Goal: Information Seeking & Learning: Learn about a topic

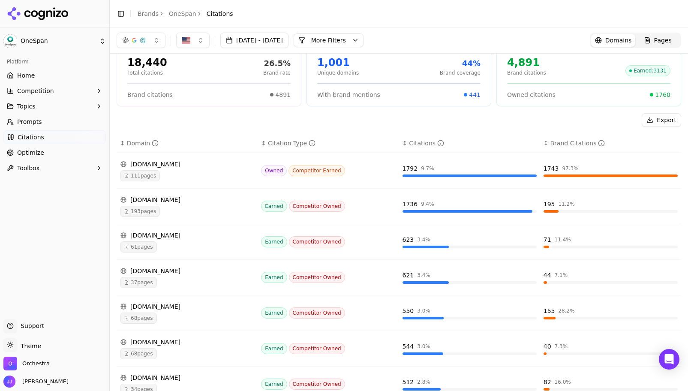
scroll to position [35, 0]
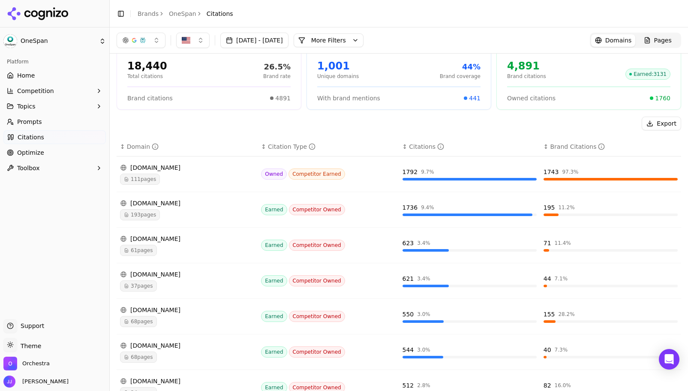
click at [200, 174] on div "111 pages" at bounding box center [187, 179] width 134 height 11
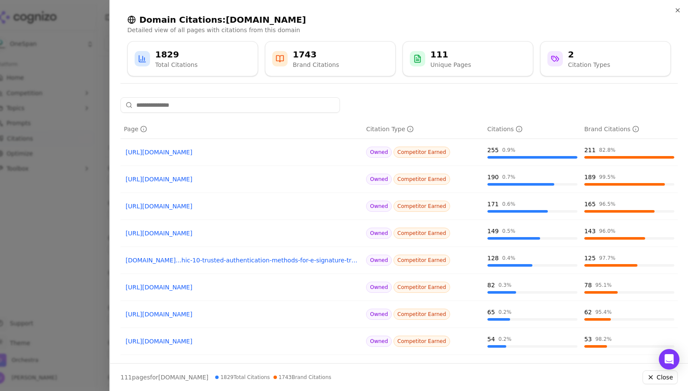
click at [51, 246] on div at bounding box center [344, 195] width 688 height 391
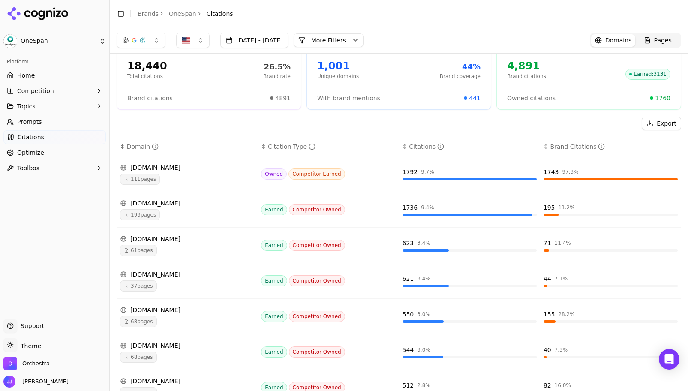
click at [47, 92] on span "Competition" at bounding box center [35, 91] width 37 height 9
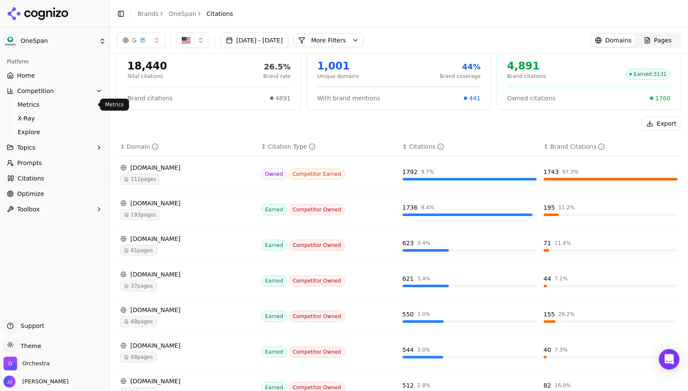
click at [45, 104] on span "Metrics" at bounding box center [55, 104] width 75 height 9
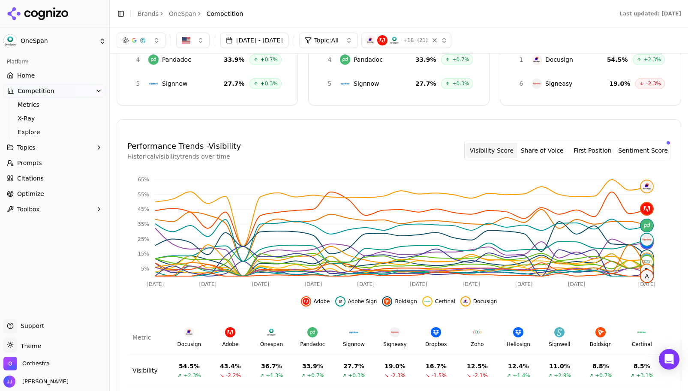
scroll to position [34, 0]
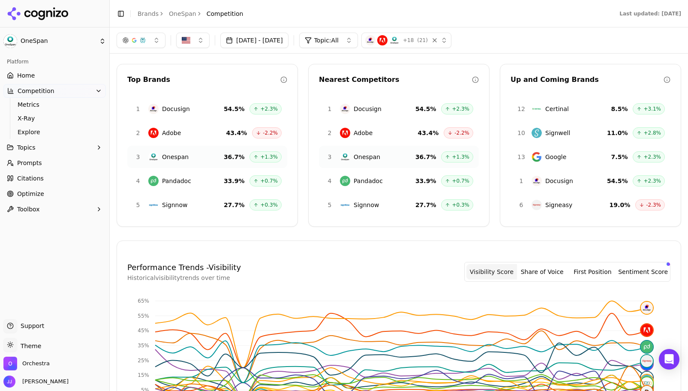
click at [425, 36] on div "+ 18 ( 21 )" at bounding box center [395, 40] width 60 height 10
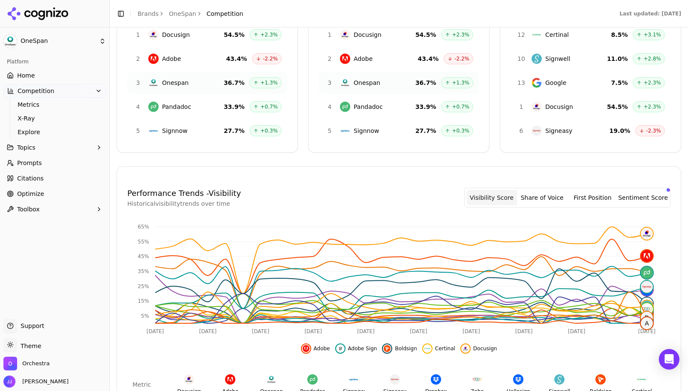
scroll to position [253, 0]
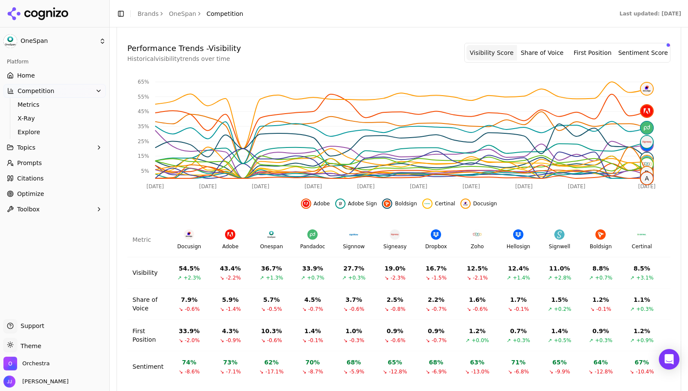
click at [485, 51] on button "Visibility Score" at bounding box center [491, 52] width 51 height 15
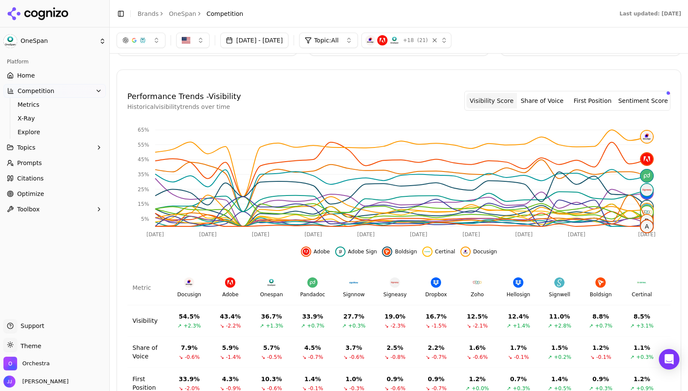
scroll to position [156, 0]
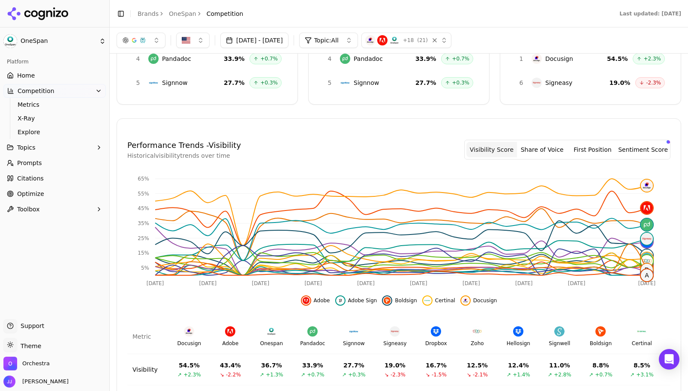
click at [381, 126] on div "Performance Trends - Visibility Historical visibility trends over time Visibili…" at bounding box center [399, 309] width 565 height 382
click at [199, 147] on h4 "Performance Trends - Visibility" at bounding box center [184, 145] width 114 height 12
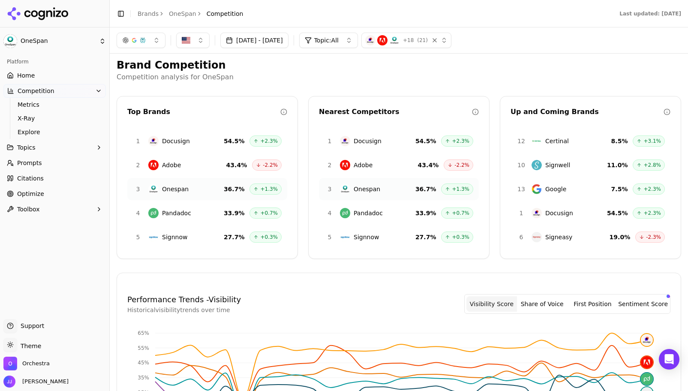
scroll to position [0, 0]
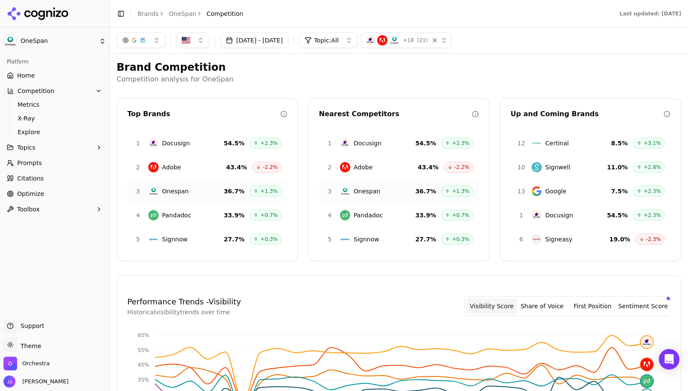
click at [414, 42] on span "+ 18" at bounding box center [408, 40] width 11 height 7
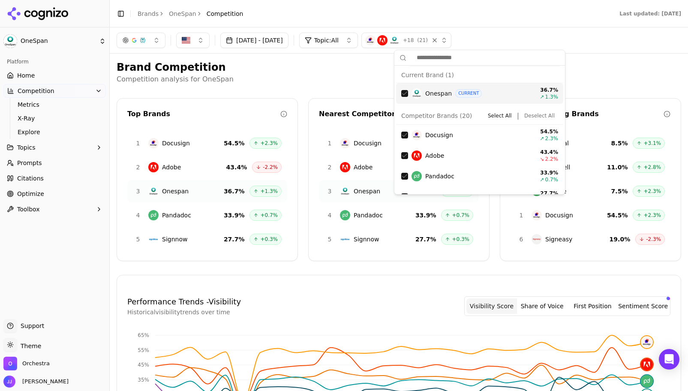
click at [527, 117] on button "Deselect All" at bounding box center [539, 116] width 37 height 10
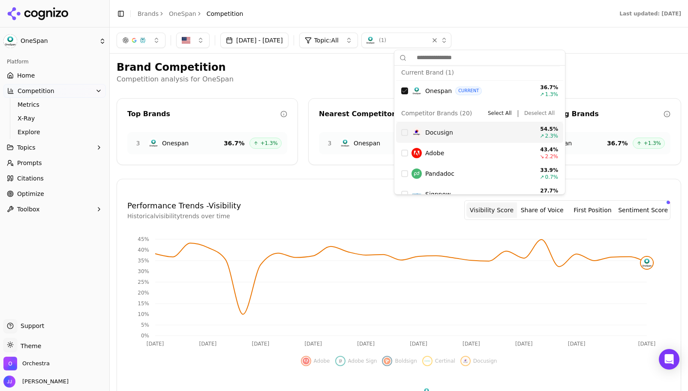
scroll to position [6, 0]
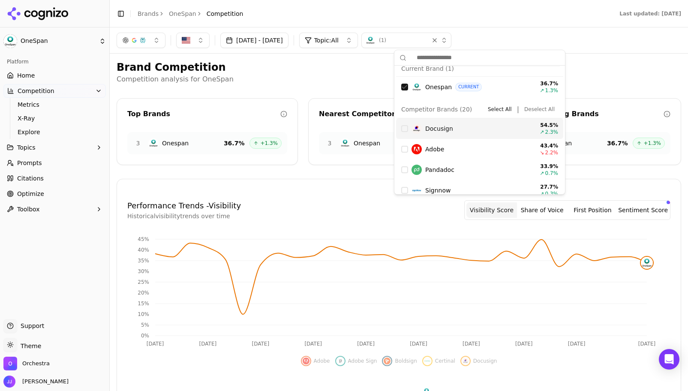
click at [452, 126] on div "Docusign" at bounding box center [470, 128] width 117 height 10
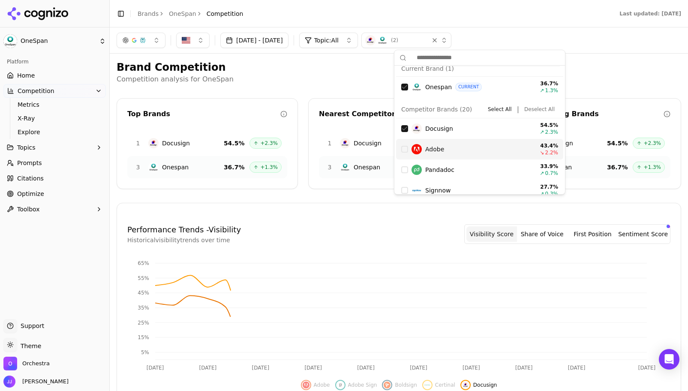
click at [454, 151] on div "Adobe" at bounding box center [470, 149] width 117 height 10
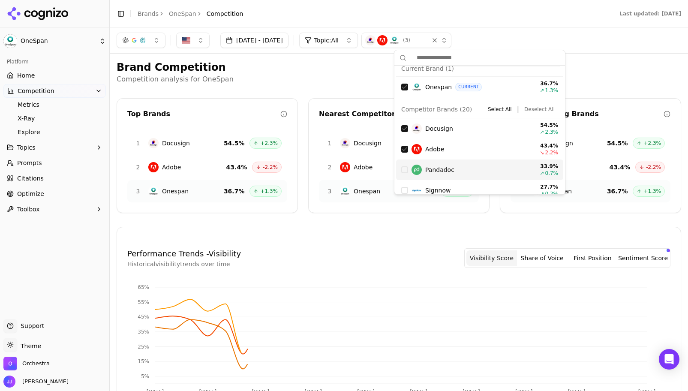
click at [459, 172] on div "Pandadoc" at bounding box center [470, 170] width 117 height 10
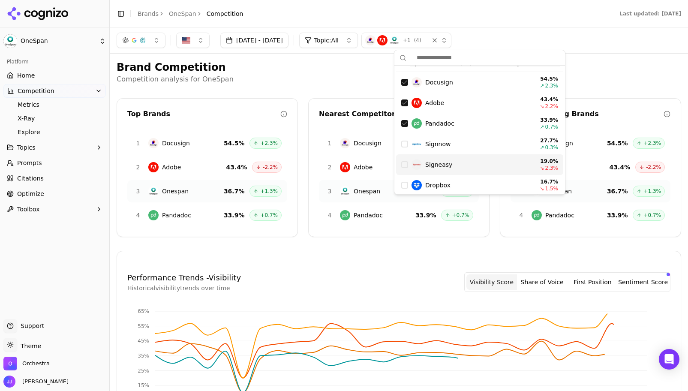
scroll to position [63, 0]
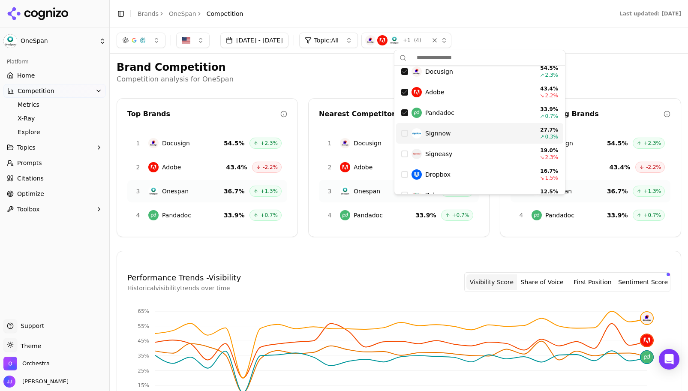
click at [473, 137] on div "Signnow" at bounding box center [470, 133] width 117 height 10
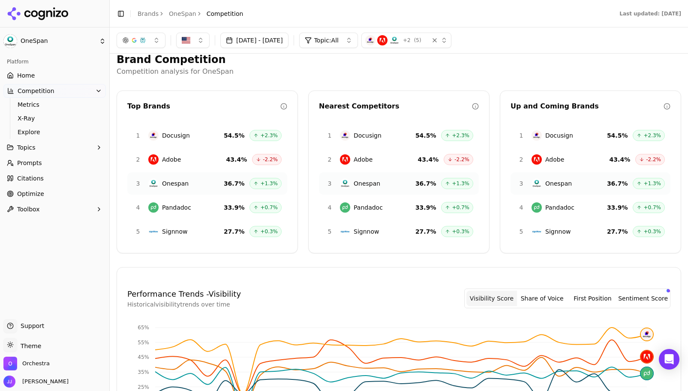
scroll to position [0, 0]
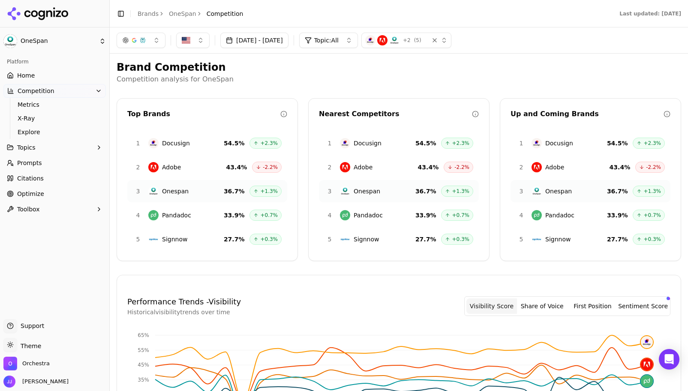
click at [285, 42] on button "[DATE] - [DATE]" at bounding box center [254, 40] width 68 height 15
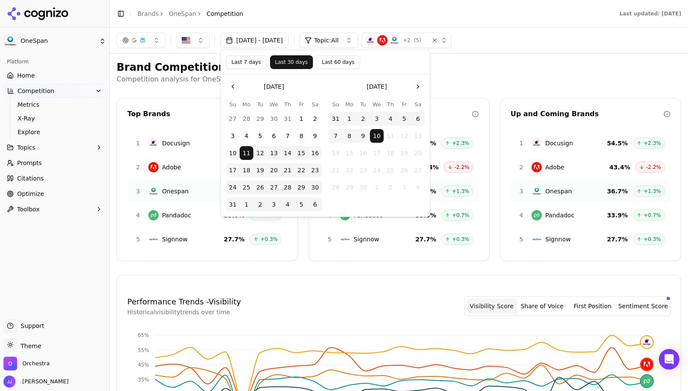
click at [302, 120] on button "1" at bounding box center [302, 119] width 14 height 14
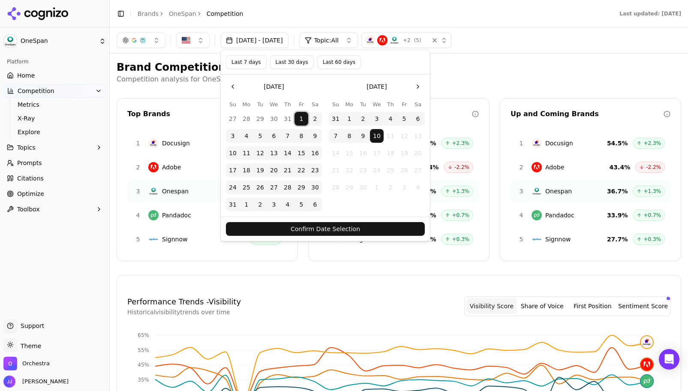
click at [235, 208] on button "31" at bounding box center [233, 205] width 14 height 14
click at [307, 228] on button "Confirm Date Selection" at bounding box center [325, 229] width 199 height 14
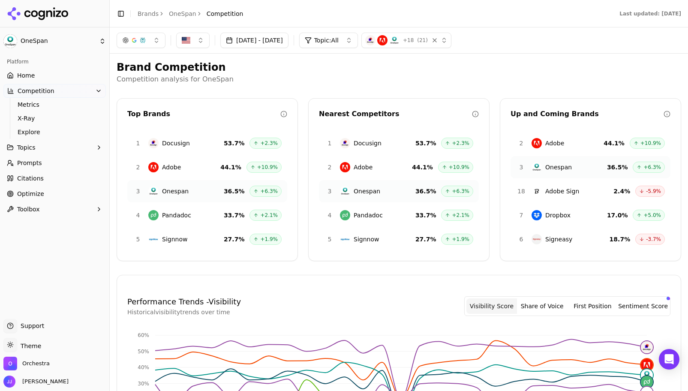
click at [428, 39] on span "( 21 )" at bounding box center [422, 40] width 11 height 7
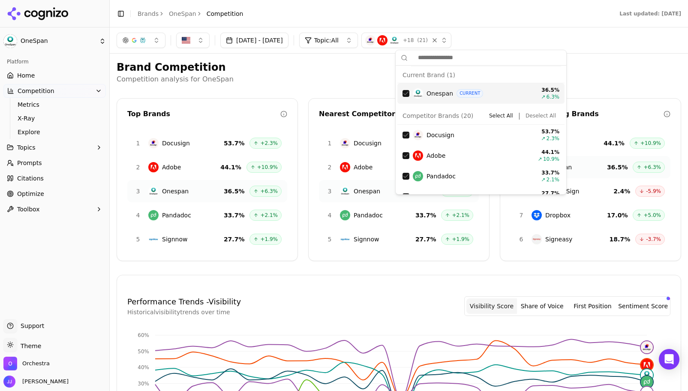
click at [526, 114] on button "Deselect All" at bounding box center [540, 116] width 37 height 10
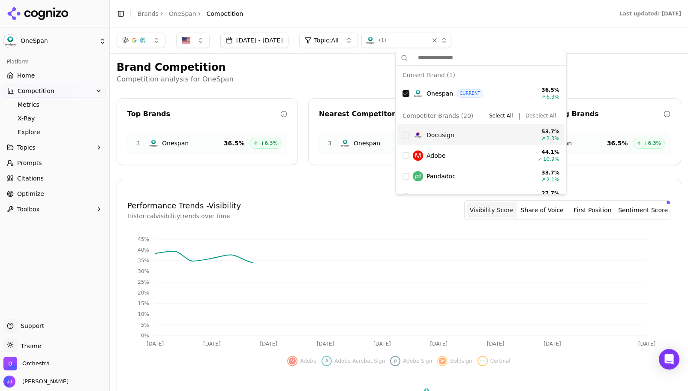
click at [475, 137] on div "Docusign" at bounding box center [471, 135] width 117 height 10
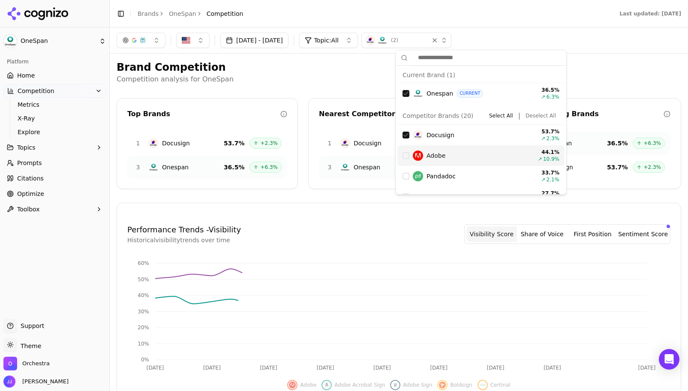
click at [467, 155] on div "Adobe" at bounding box center [471, 155] width 117 height 10
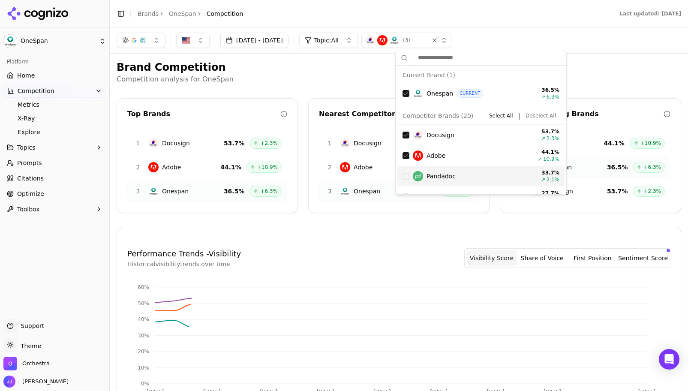
click at [465, 175] on div "Pandadoc" at bounding box center [471, 176] width 117 height 10
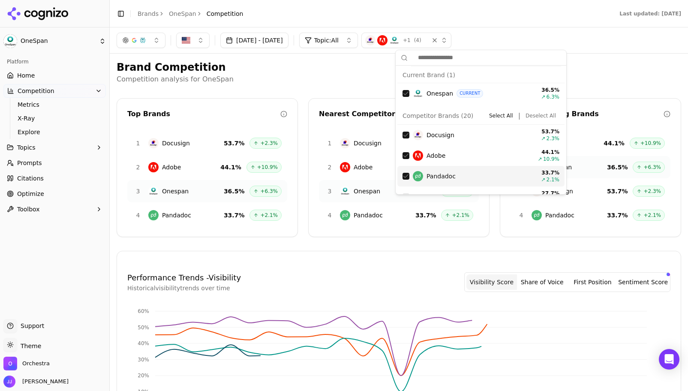
scroll to position [19, 0]
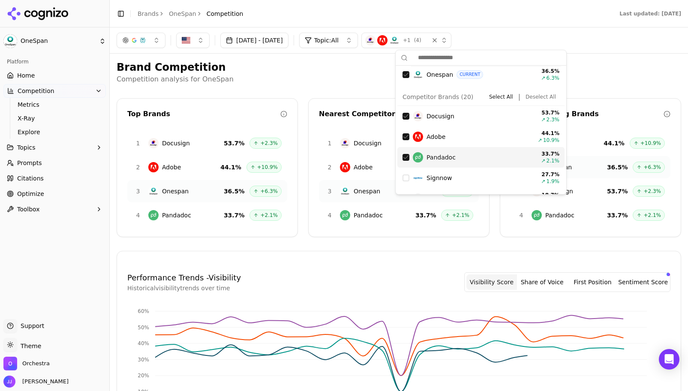
click at [462, 177] on div "Signnow" at bounding box center [471, 178] width 117 height 10
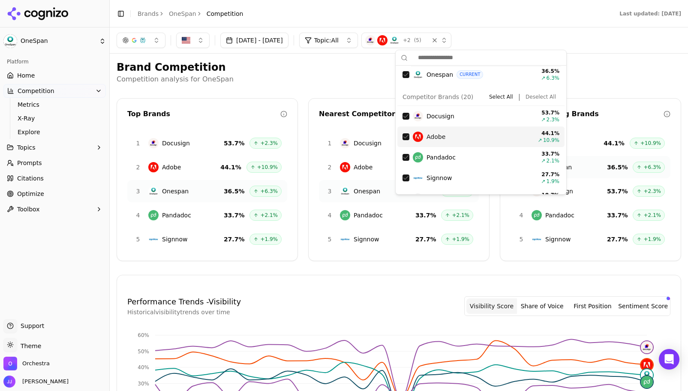
click at [344, 79] on p "Competition analysis for OneSpan" at bounding box center [399, 79] width 565 height 10
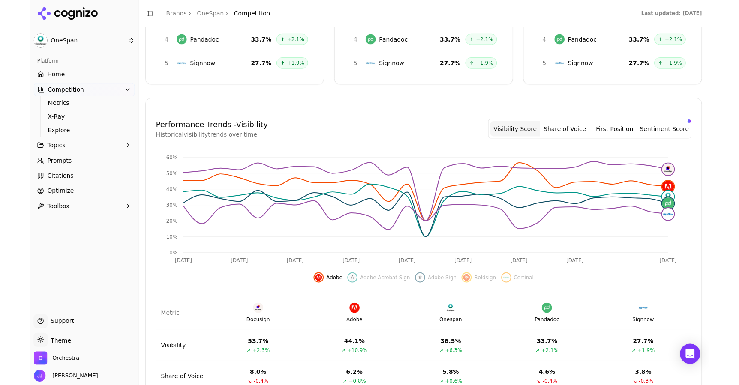
scroll to position [191, 0]
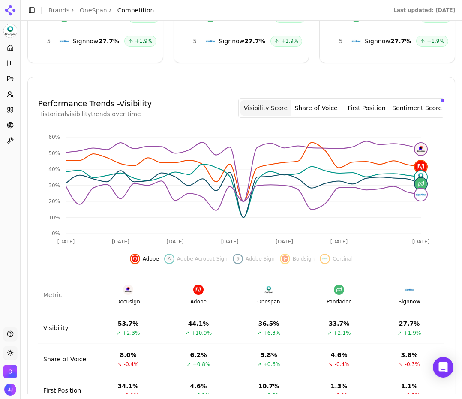
click at [364, 259] on div "Adobe A Adobe Acrobat Sign Adobe Sign Boldsign Certinal" at bounding box center [241, 256] width 406 height 15
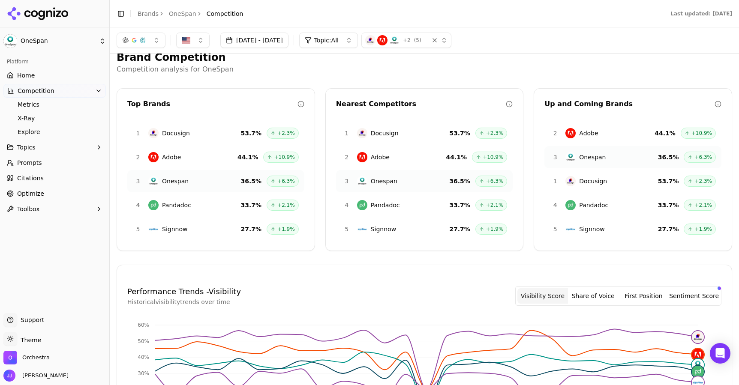
scroll to position [0, 0]
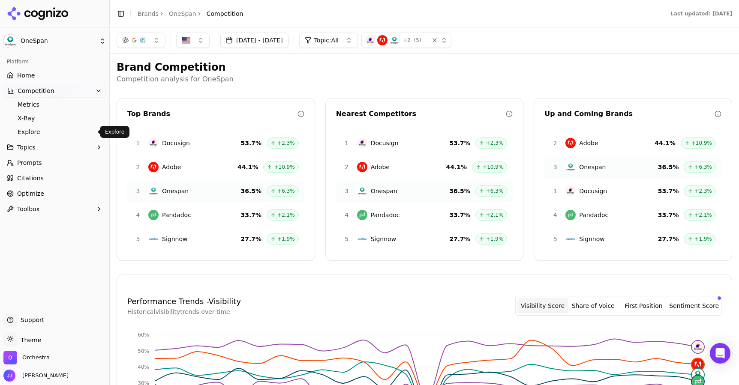
click at [48, 133] on span "Explore" at bounding box center [55, 132] width 75 height 9
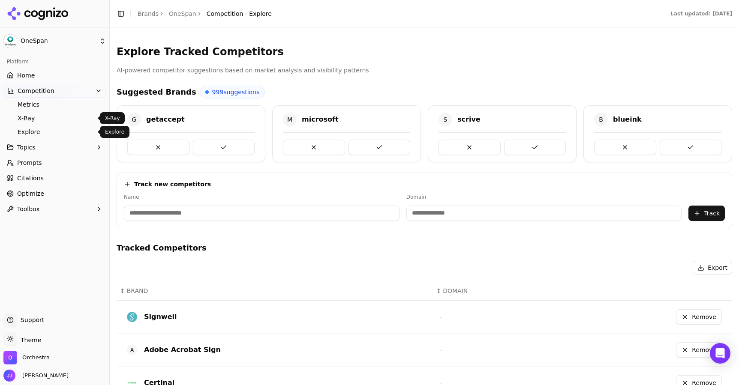
click at [48, 120] on span "X-Ray" at bounding box center [55, 118] width 75 height 9
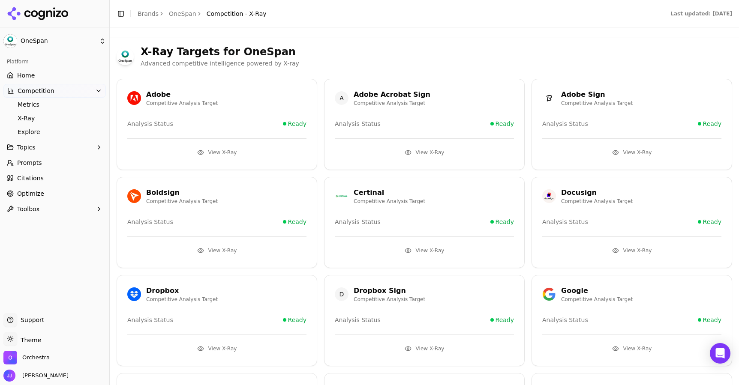
click at [49, 93] on span "Competition" at bounding box center [36, 91] width 37 height 9
click at [49, 77] on link "Home" at bounding box center [54, 76] width 102 height 14
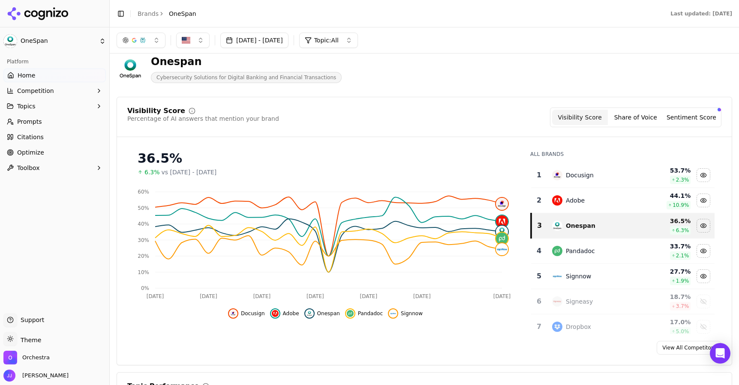
scroll to position [14, 0]
